Goal: Navigation & Orientation: Find specific page/section

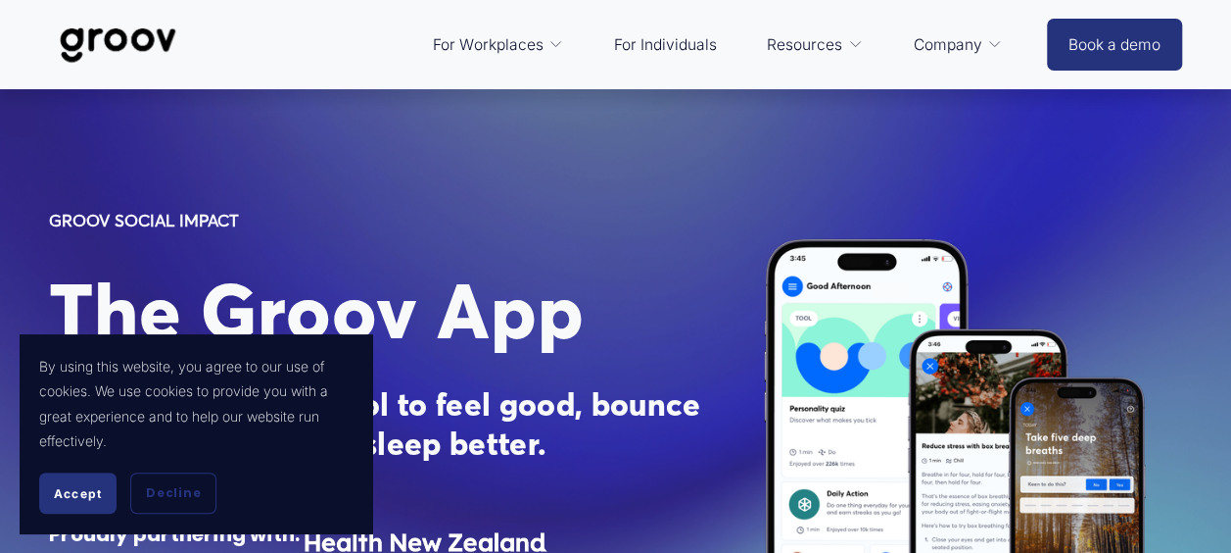
click at [74, 505] on button "Accept" at bounding box center [77, 492] width 77 height 41
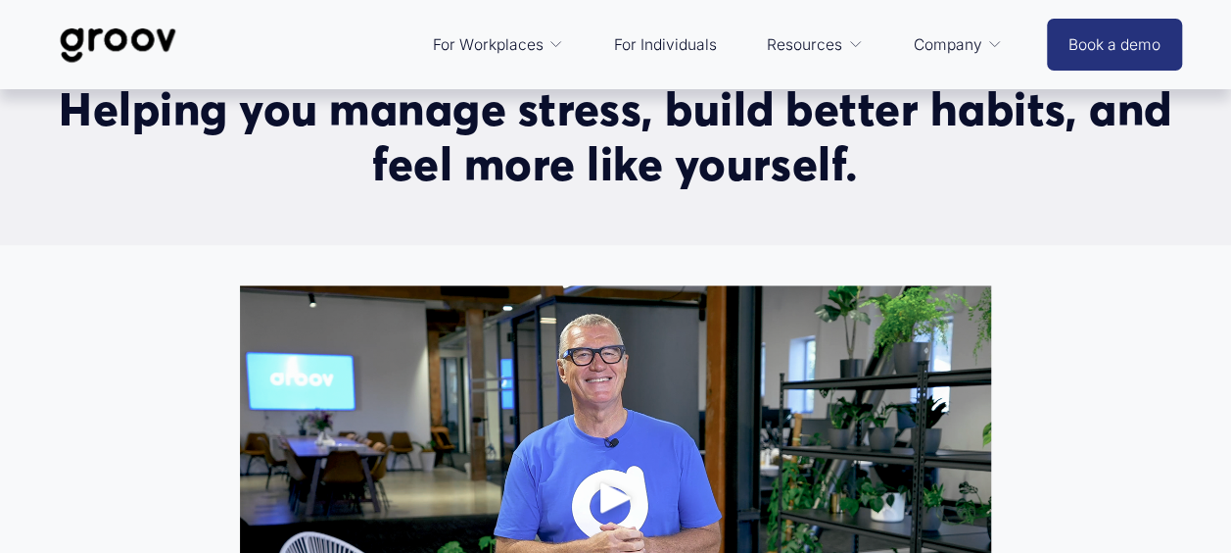
scroll to position [882, 0]
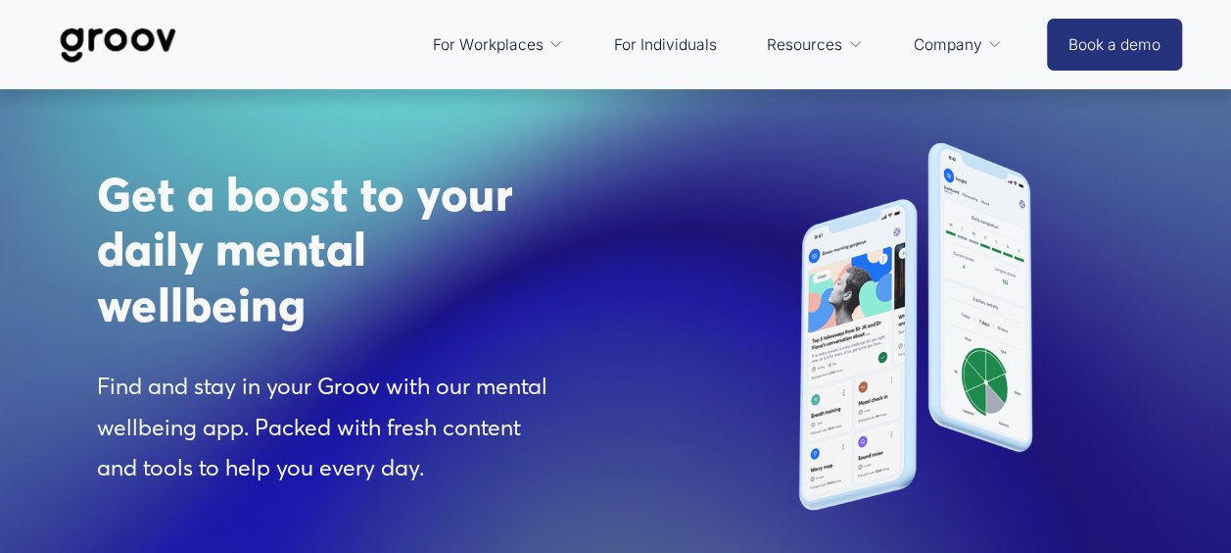
scroll to position [1861, 0]
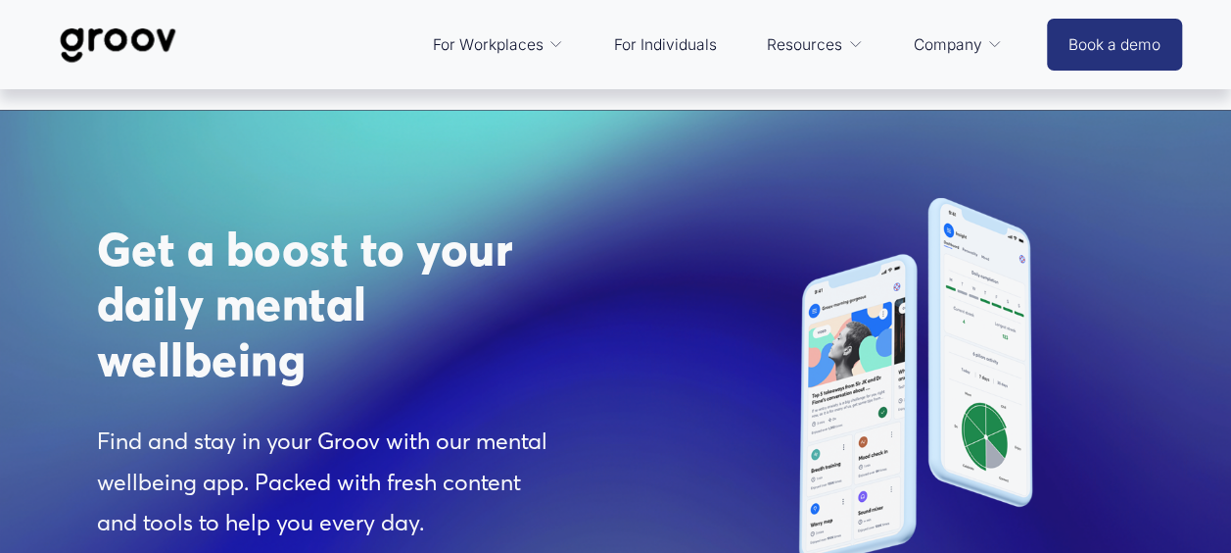
click at [649, 41] on link "For Individuals" at bounding box center [665, 45] width 122 height 47
